Goal: Contribute content: Contribute content

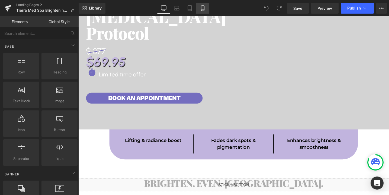
click at [200, 10] on icon at bounding box center [202, 7] width 5 height 5
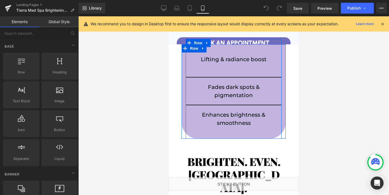
scroll to position [155, 0]
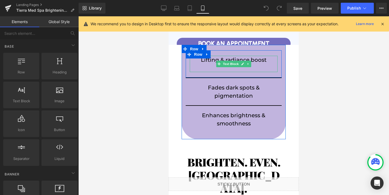
click at [213, 70] on p at bounding box center [234, 68] width 88 height 8
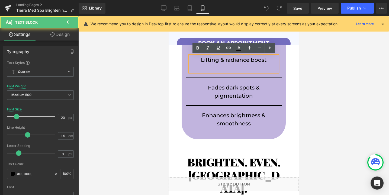
click at [213, 70] on p at bounding box center [234, 68] width 88 height 8
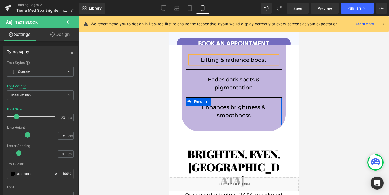
click at [233, 120] on div "Enhances brightness & smoothness Text Block Row" at bounding box center [234, 110] width 96 height 27
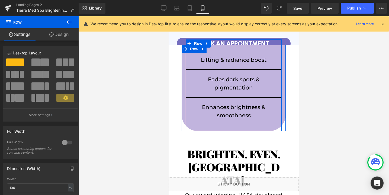
click at [235, 126] on div "Lifting & radiance boost Text Block Row Fades dark spots & pigmentation Text Bl…" at bounding box center [234, 84] width 96 height 91
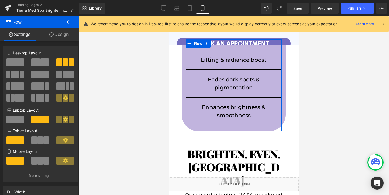
click at [59, 35] on link "Design" at bounding box center [58, 34] width 39 height 12
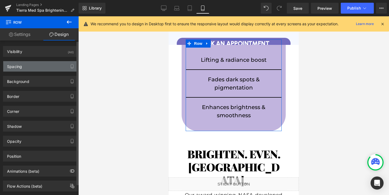
click at [42, 68] on div "Spacing" at bounding box center [40, 66] width 74 height 10
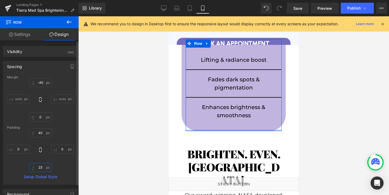
click at [37, 167] on input "23" at bounding box center [40, 167] width 23 height 9
type input "0"
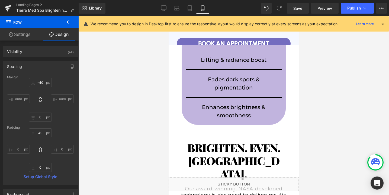
click at [126, 110] on div at bounding box center [233, 105] width 311 height 178
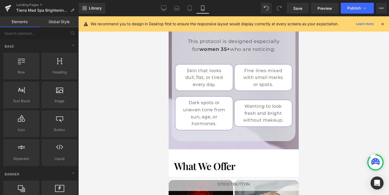
scroll to position [1298, 0]
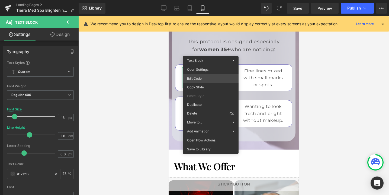
click at [203, 0] on div "You are previewing how the will restyle your page. You can not edit Elements in…" at bounding box center [194, 0] width 389 height 0
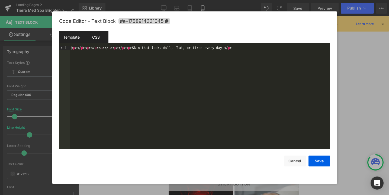
click at [94, 35] on div "CSS" at bounding box center [96, 37] width 25 height 12
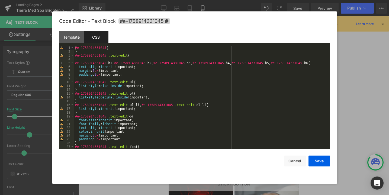
click at [112, 46] on div "Template CSS" at bounding box center [194, 38] width 271 height 15
click at [113, 47] on div "#e-1758914331045 { } #e-1758914331045 .text-edit { } #e-1758914331045 h1 , #e-1…" at bounding box center [201, 101] width 254 height 110
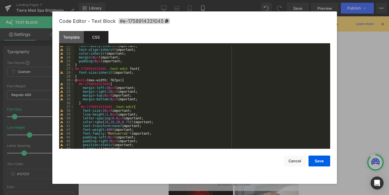
scroll to position [83, 0]
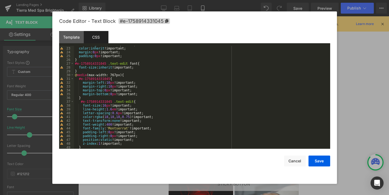
click at [124, 78] on div "text-align : inherit !important; color : inherit !important; margin : 0 px !imp…" at bounding box center [201, 98] width 254 height 110
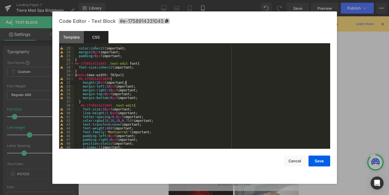
click at [99, 82] on div "text-align : inherit !important; color : inherit !important; margin : 0 px !imp…" at bounding box center [201, 98] width 254 height 110
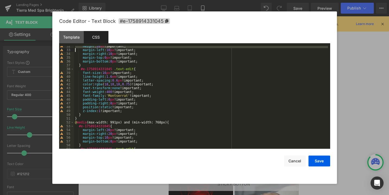
scroll to position [122, 0]
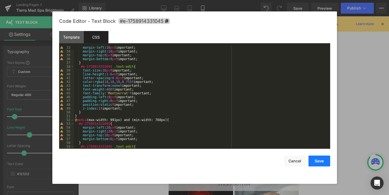
click at [315, 160] on button "Save" at bounding box center [320, 160] width 22 height 11
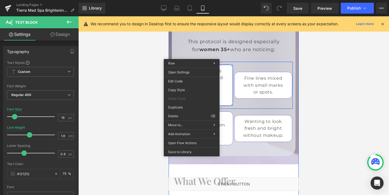
click at [192, 65] on span "Row" at bounding box center [188, 69] width 11 height 8
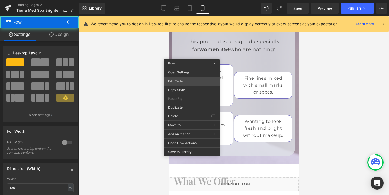
click at [183, 0] on div "Row You are previewing how the will restyle your page. You can not edit Element…" at bounding box center [194, 0] width 389 height 0
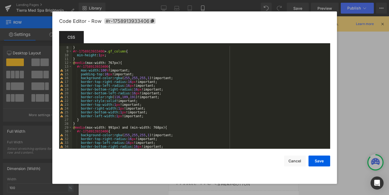
scroll to position [27, 0]
click at [292, 163] on button "Cancel" at bounding box center [295, 160] width 22 height 11
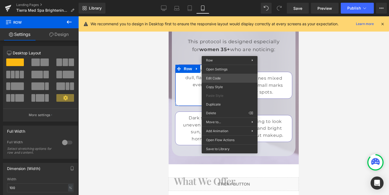
click at [220, 0] on div "Row You are previewing how the will restyle your page. You can not edit Element…" at bounding box center [194, 0] width 389 height 0
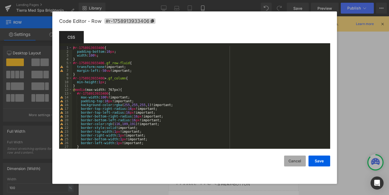
click at [300, 161] on button "Cancel" at bounding box center [295, 160] width 22 height 11
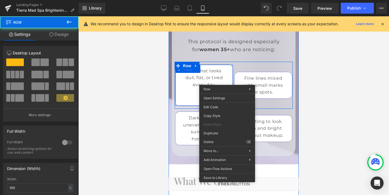
click at [227, 81] on div "Skin that looks dull, flat, or tired every day. Text Block" at bounding box center [205, 85] width 58 height 36
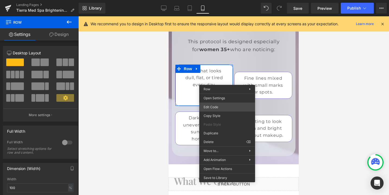
click at [219, 0] on div "Row You are previewing how the will restyle your page. You can not edit Element…" at bounding box center [194, 0] width 389 height 0
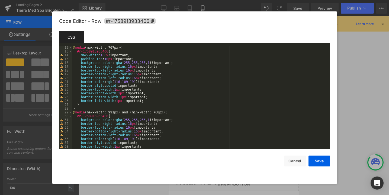
scroll to position [24, 0]
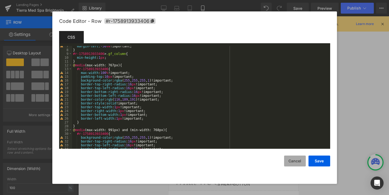
click at [293, 164] on button "Cancel" at bounding box center [295, 160] width 22 height 11
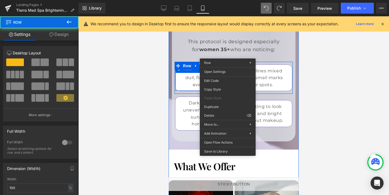
click at [228, 67] on div "Skin that looks dull, flat, or tired every day. Text Block" at bounding box center [205, 77] width 58 height 21
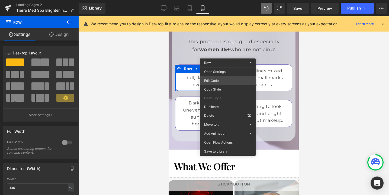
click at [214, 0] on div "Row You are previewing how the will restyle your page. You can not edit Element…" at bounding box center [194, 0] width 389 height 0
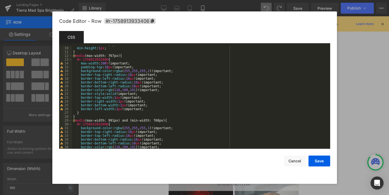
scroll to position [34, 0]
click at [152, 107] on div "min-height : 1 px ; } @ media (max-width: 767px) { #r-1758913933406 { max-width…" at bounding box center [200, 101] width 256 height 110
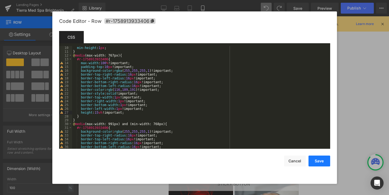
click at [318, 161] on button "Save" at bounding box center [320, 160] width 22 height 11
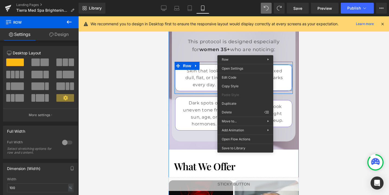
click at [246, 65] on span "Row" at bounding box center [247, 69] width 11 height 8
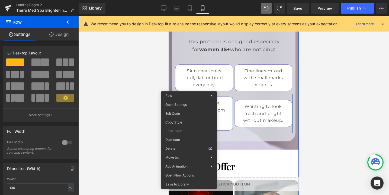
click at [189, 97] on span "Row" at bounding box center [188, 101] width 11 height 8
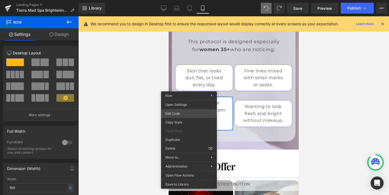
click at [174, 0] on div "Row You are previewing how the will restyle your page. You can not edit Element…" at bounding box center [194, 0] width 389 height 0
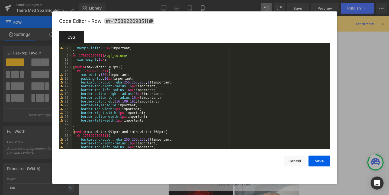
scroll to position [22, 0]
click at [149, 122] on div "transform : none !important; margin-left : -50 vw !important; } #r-175892209851…" at bounding box center [200, 97] width 256 height 110
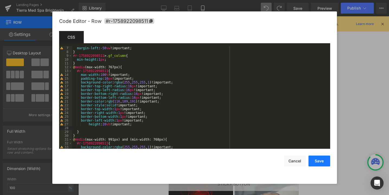
click at [318, 161] on button "Save" at bounding box center [320, 160] width 22 height 11
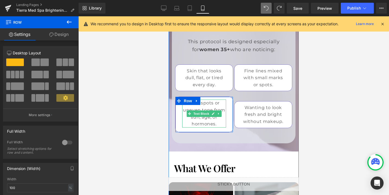
click at [217, 99] on p "Dark spots or uneven tone from sun, age, or hormones." at bounding box center [204, 113] width 44 height 28
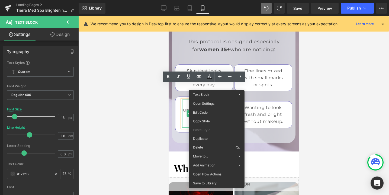
click at [158, 123] on div at bounding box center [233, 105] width 311 height 178
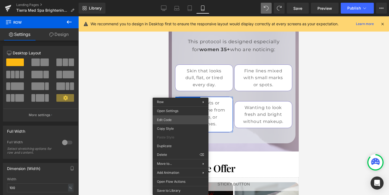
click at [166, 0] on div "Row You are previewing how the will restyle your page. You can not edit Element…" at bounding box center [194, 0] width 389 height 0
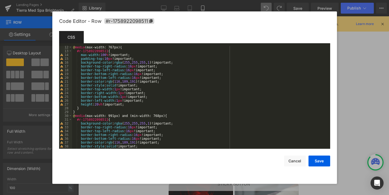
scroll to position [47, 0]
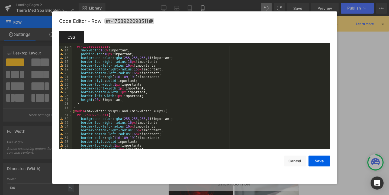
click at [96, 100] on div "#r-1758922098511 { max-width : 100 % !important; padding-top : 10 px !important…" at bounding box center [200, 100] width 256 height 110
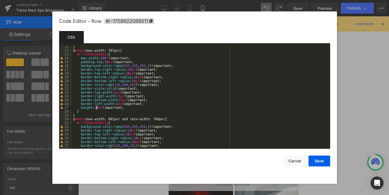
scroll to position [39, 0]
drag, startPoint x: 126, startPoint y: 106, endPoint x: 76, endPoint y: 108, distance: 50.0
click at [76, 108] on div "} @ media (max-width: 767px) { #r-1758922098511 { max-width : 100 % !important;…" at bounding box center [200, 100] width 256 height 110
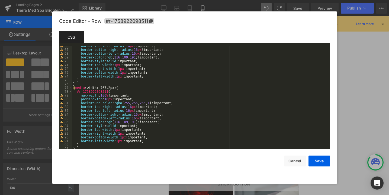
scroll to position [255, 0]
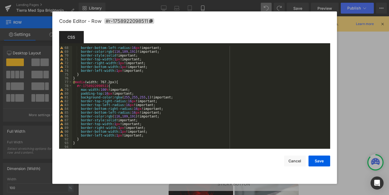
click at [150, 135] on div "border-bottom-left-radius : 16 px !important; border-color : rgb ( 116 , 109 , …" at bounding box center [200, 101] width 256 height 110
click at [102, 139] on div "border-bottom-left-radius : 16 px !important; border-color : rgb ( 116 , 109 , …" at bounding box center [200, 101] width 256 height 110
click at [325, 158] on button "Save" at bounding box center [320, 160] width 22 height 11
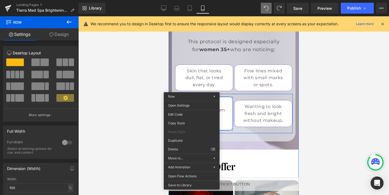
click at [192, 97] on span "Row" at bounding box center [188, 101] width 11 height 8
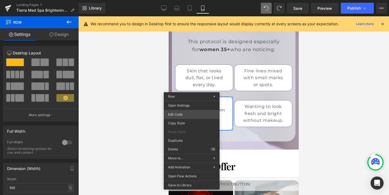
click at [180, 0] on div "Row You are previewing how the will restyle your page. You can not edit Element…" at bounding box center [194, 0] width 389 height 0
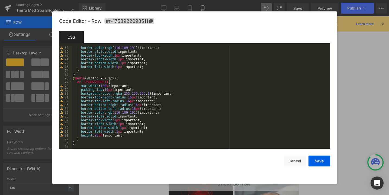
click at [104, 135] on div "border-color : rgb ( 116 , 109 , 191 )!important; border-style : solid !importa…" at bounding box center [200, 101] width 256 height 110
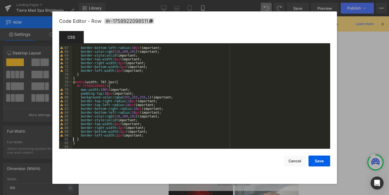
scroll to position [251, 0]
click at [316, 160] on button "Save" at bounding box center [320, 160] width 22 height 11
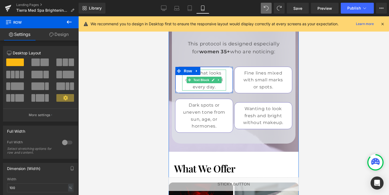
scroll to position [1296, 0]
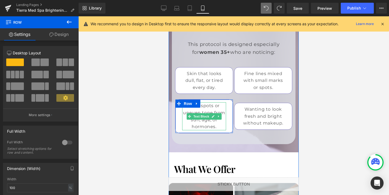
click at [221, 109] on p "Dark spots or uneven tone from sun, age, or hormones." at bounding box center [204, 116] width 44 height 28
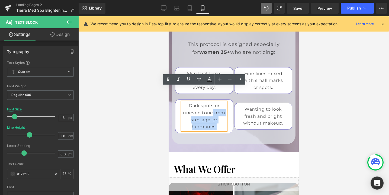
drag, startPoint x: 221, startPoint y: 109, endPoint x: 212, endPoint y: 99, distance: 13.1
click at [212, 102] on p "Dark spots or uneven tone from sun, age, or hormones." at bounding box center [204, 116] width 44 height 28
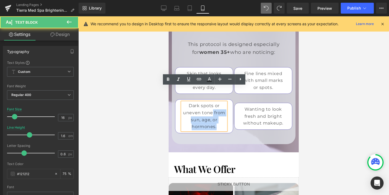
click at [212, 102] on p "Dark spots or uneven tone from sun, age, or hormones." at bounding box center [204, 116] width 44 height 28
drag, startPoint x: 210, startPoint y: 105, endPoint x: 219, endPoint y: 110, distance: 10.8
click at [219, 110] on p "Dark spots or uneven tone from sun, age, or hormones." at bounding box center [204, 116] width 44 height 28
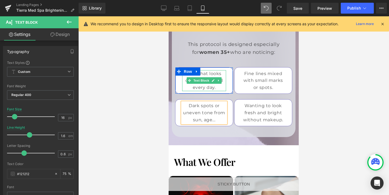
click at [203, 72] on p "Skin that looks dull, flat, or tired every day." at bounding box center [204, 80] width 44 height 21
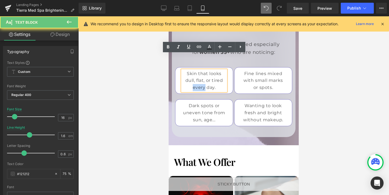
click at [203, 72] on p "Skin that looks dull, flat, or tired every day." at bounding box center [204, 80] width 44 height 21
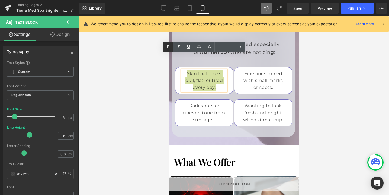
click at [168, 46] on icon at bounding box center [168, 47] width 7 height 7
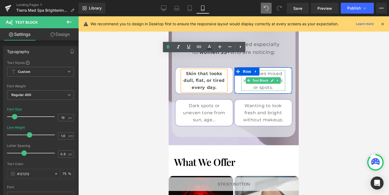
click at [272, 72] on p "Fine lines mixed with small marks or spots." at bounding box center [264, 80] width 44 height 21
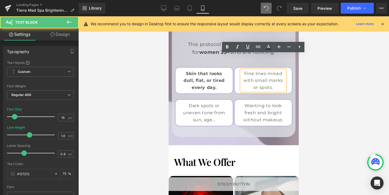
click at [272, 72] on p "Fine lines mixed with small marks or spots." at bounding box center [264, 80] width 44 height 21
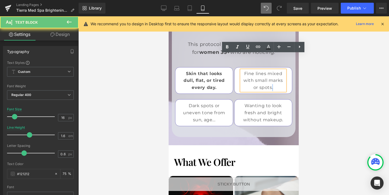
click at [272, 72] on p "Fine lines mixed with small marks or spots." at bounding box center [264, 80] width 44 height 21
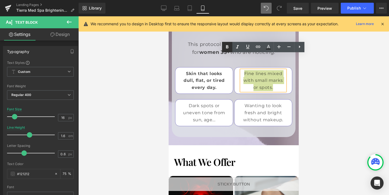
click at [228, 47] on icon at bounding box center [227, 46] width 2 height 3
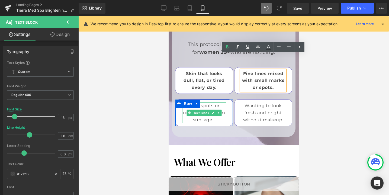
click at [211, 102] on p "Dark spots or uneven tone from sun, age..." at bounding box center [204, 112] width 44 height 21
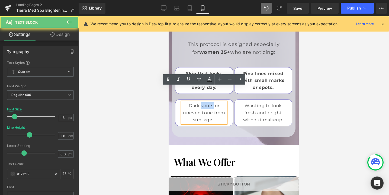
click at [211, 102] on p "Dark spots or uneven tone from sun, age..." at bounding box center [204, 112] width 44 height 21
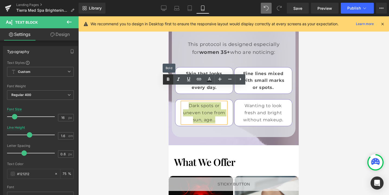
click at [170, 79] on icon at bounding box center [168, 79] width 7 height 7
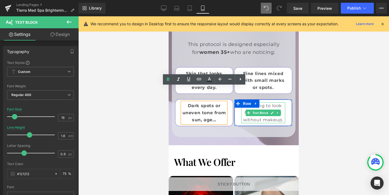
click at [274, 102] on p "Wanting to look fresh and bright without makeup." at bounding box center [264, 112] width 44 height 21
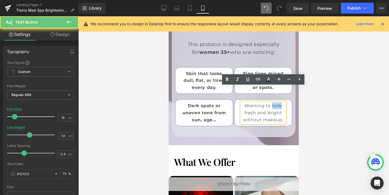
click at [274, 102] on p "Wanting to look fresh and bright without makeup." at bounding box center [264, 112] width 44 height 21
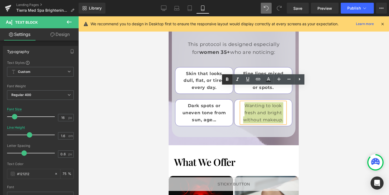
click at [228, 80] on icon at bounding box center [227, 79] width 7 height 7
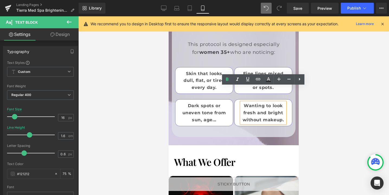
click at [320, 49] on div at bounding box center [233, 105] width 311 height 178
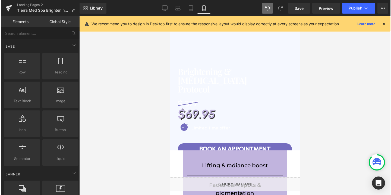
scroll to position [24, 0]
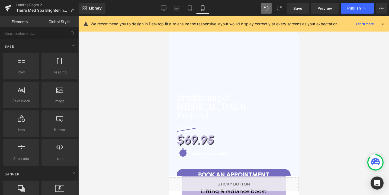
click at [215, 107] on h1 "Brightening & [MEDICAL_DATA]" at bounding box center [234, 101] width 114 height 17
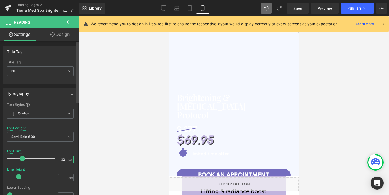
click at [62, 159] on input "32" at bounding box center [62, 159] width 9 height 7
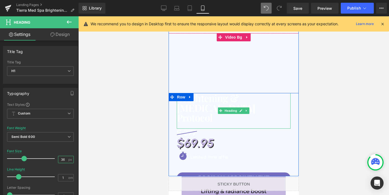
type input "36"
click at [260, 107] on h1 "Brightening & [MEDICAL_DATA]" at bounding box center [234, 103] width 114 height 20
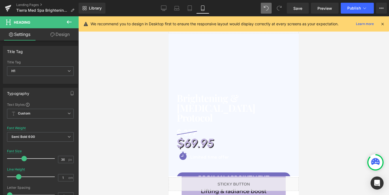
click at [58, 33] on link "Design" at bounding box center [59, 34] width 39 height 12
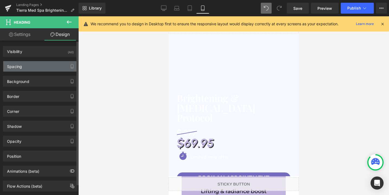
click at [26, 66] on div "Spacing" at bounding box center [40, 66] width 74 height 10
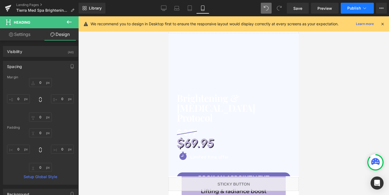
click at [361, 4] on button "Publish" at bounding box center [357, 8] width 33 height 11
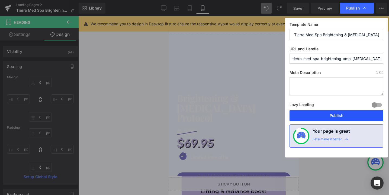
click at [328, 113] on button "Publish" at bounding box center [337, 115] width 94 height 11
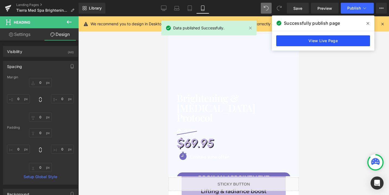
click at [338, 44] on link "View Live Page" at bounding box center [324, 40] width 94 height 11
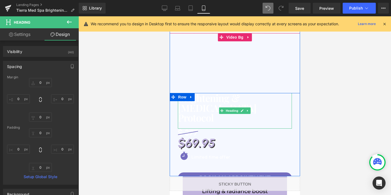
click at [199, 112] on h1 "Protocol" at bounding box center [234, 117] width 114 height 10
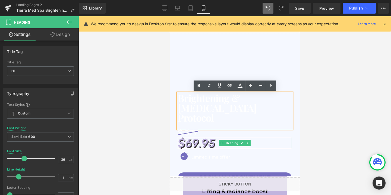
click at [194, 142] on h1 "$69.95" at bounding box center [234, 143] width 114 height 12
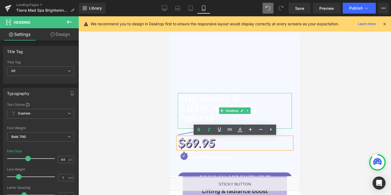
click at [208, 107] on h1 "Brightening & [MEDICAL_DATA]" at bounding box center [234, 103] width 114 height 20
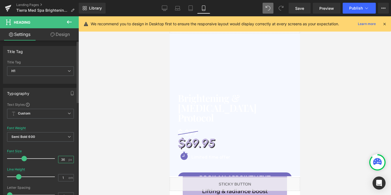
click at [62, 160] on input "36" at bounding box center [62, 159] width 9 height 7
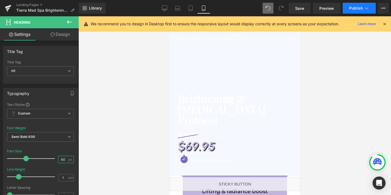
type input "40"
click at [347, 10] on button "Publish" at bounding box center [358, 8] width 33 height 11
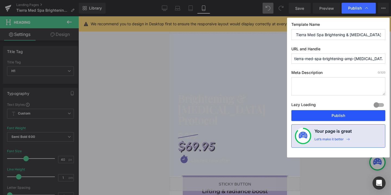
click at [323, 114] on button "Publish" at bounding box center [338, 115] width 94 height 11
